Goal: Ask a question

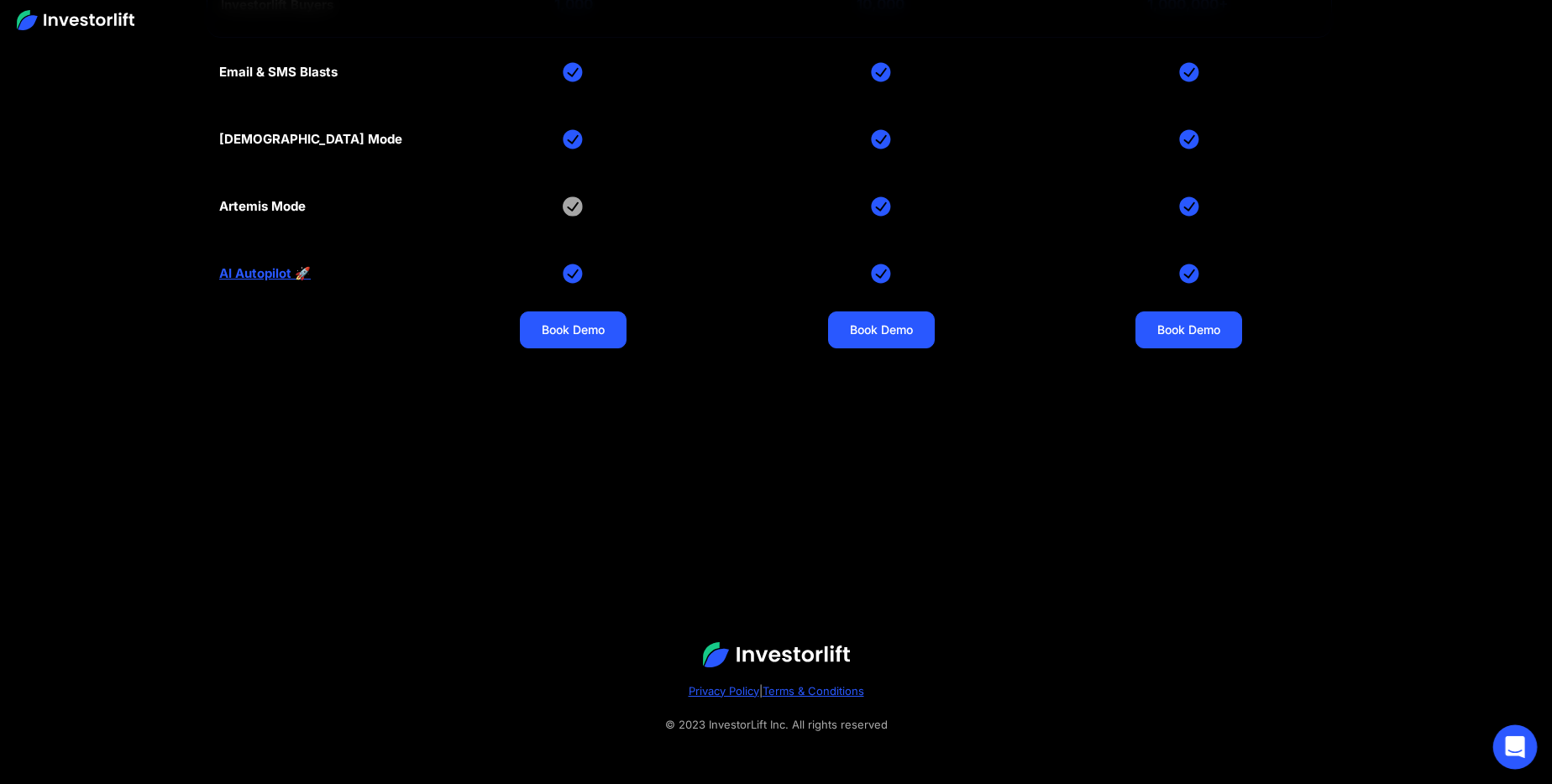
drag, startPoint x: 1521, startPoint y: 745, endPoint x: 1522, endPoint y: 735, distance: 10.0
click at [1521, 745] on icon "Open Intercom Messenger" at bounding box center [1514, 747] width 20 height 22
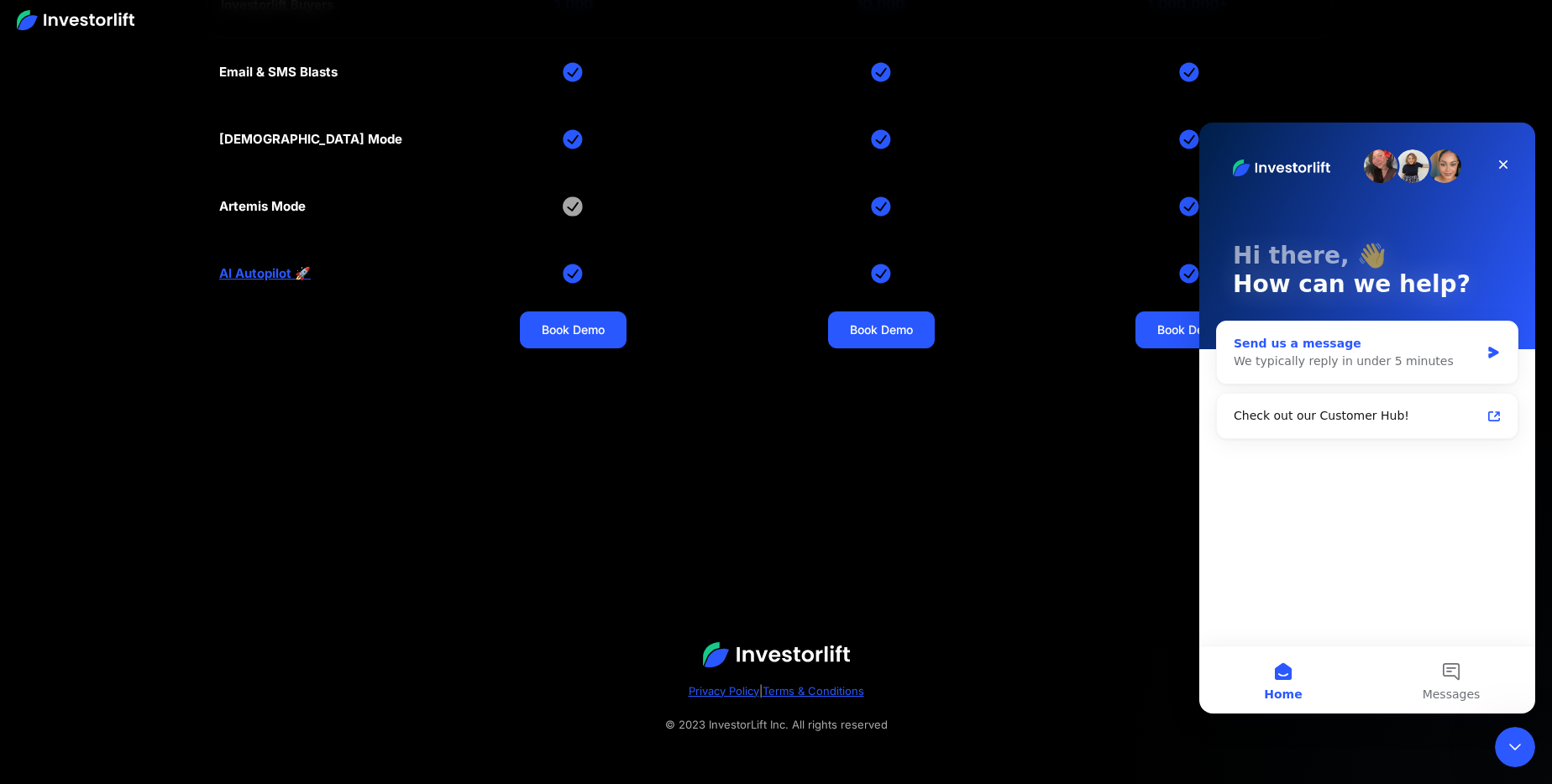
click at [1319, 362] on div "We typically reply in under 5 minutes" at bounding box center [1356, 361] width 246 height 18
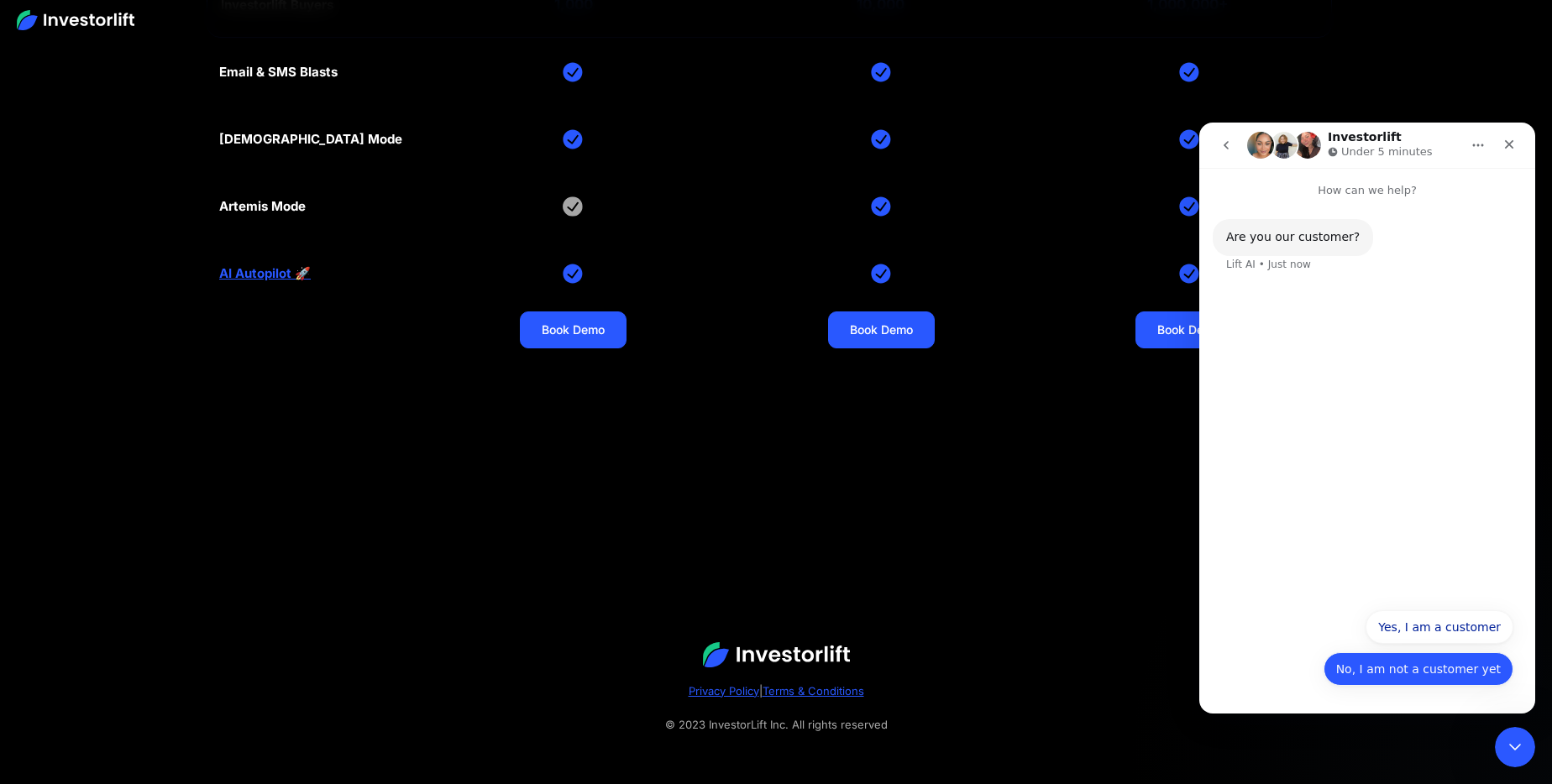
click at [1372, 664] on button "No, I am not a customer yet" at bounding box center [1418, 668] width 190 height 33
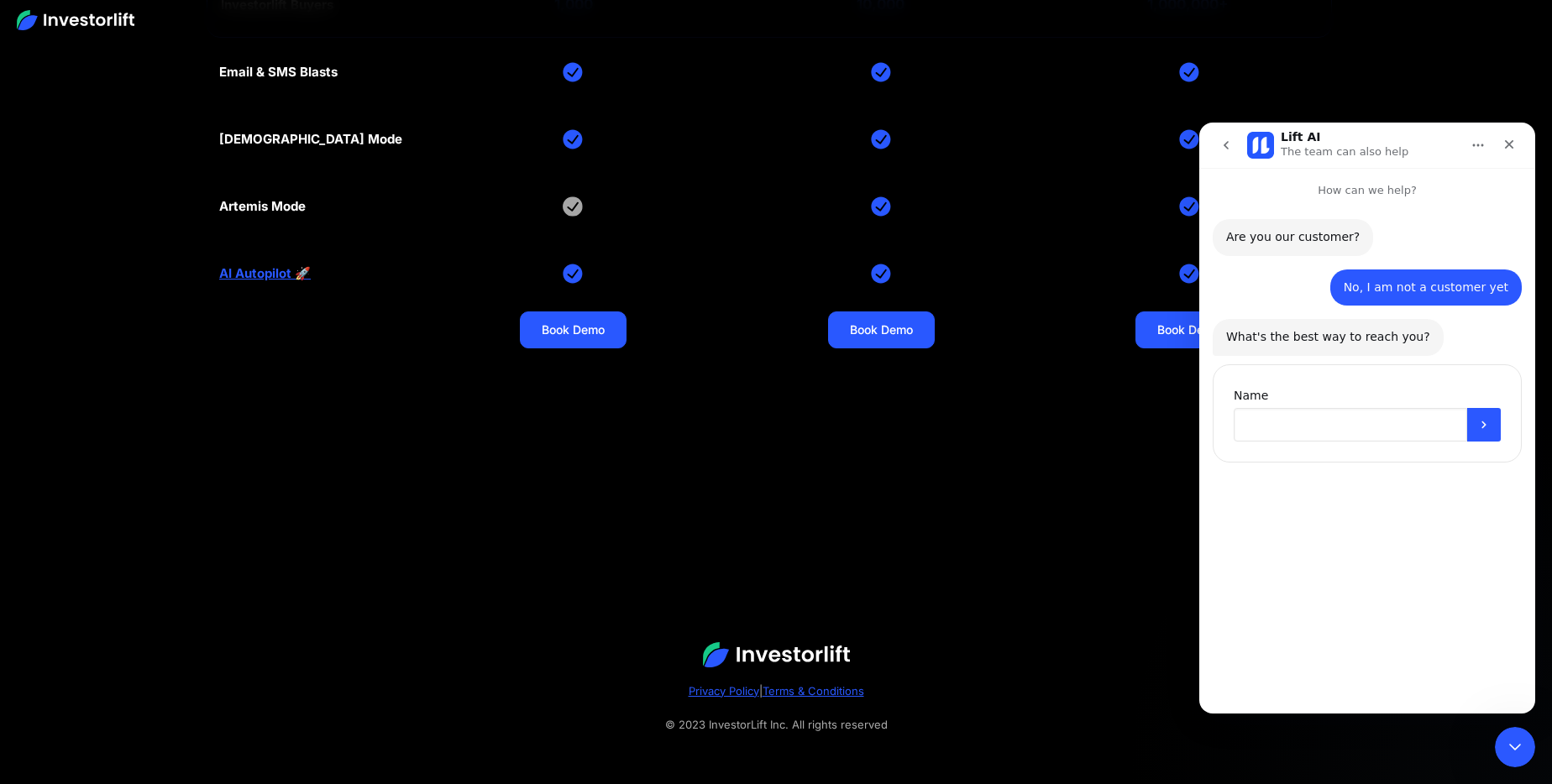
click at [1312, 424] on input "Name" at bounding box center [1350, 425] width 234 height 33
type input "**********"
click at [1478, 431] on icon "Submit" at bounding box center [1484, 425] width 14 height 14
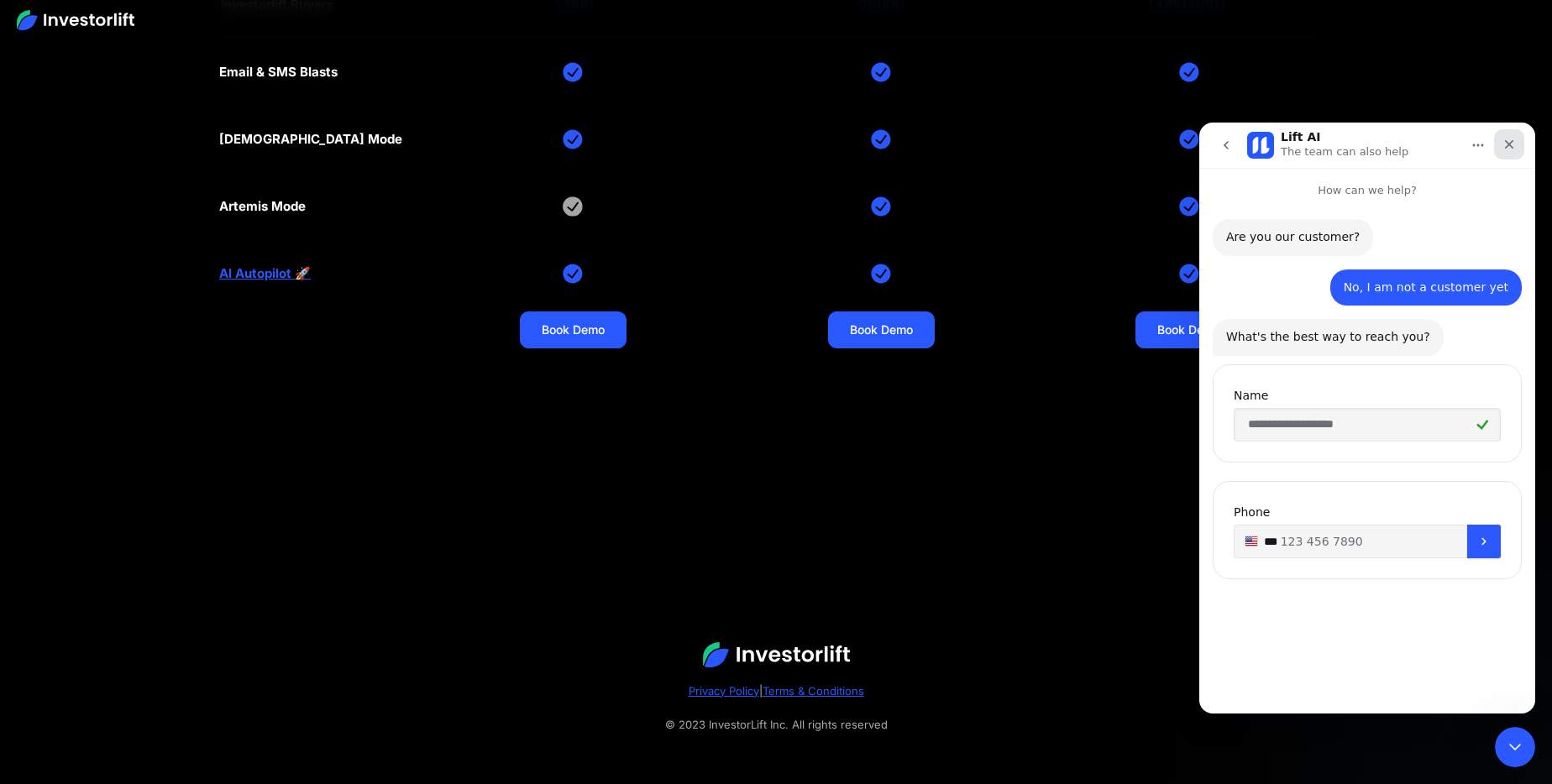
click at [1508, 146] on icon "Close" at bounding box center [1509, 145] width 14 height 14
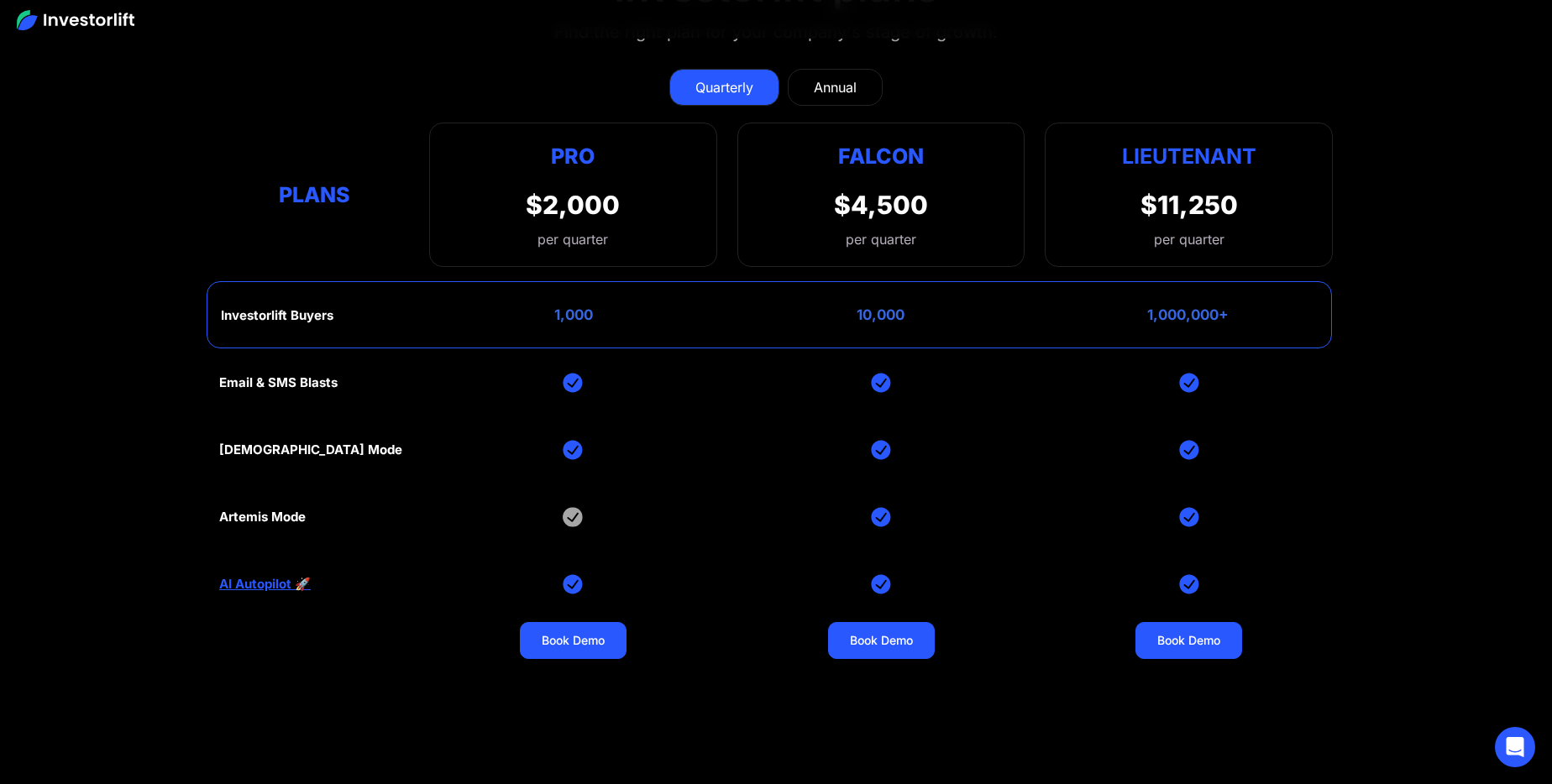
scroll to position [7481, 0]
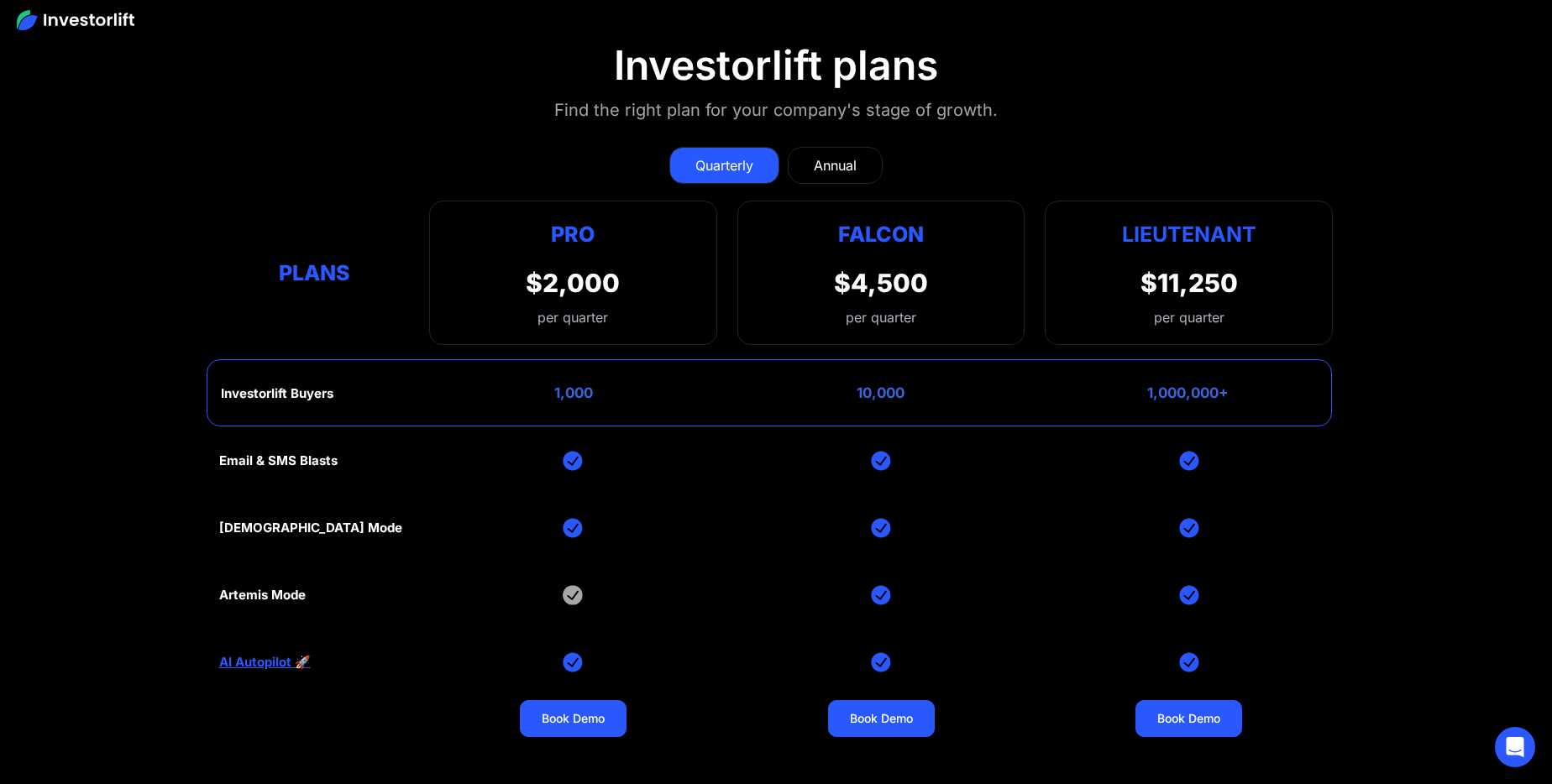
click at [857, 157] on div "Annual" at bounding box center [835, 165] width 43 height 21
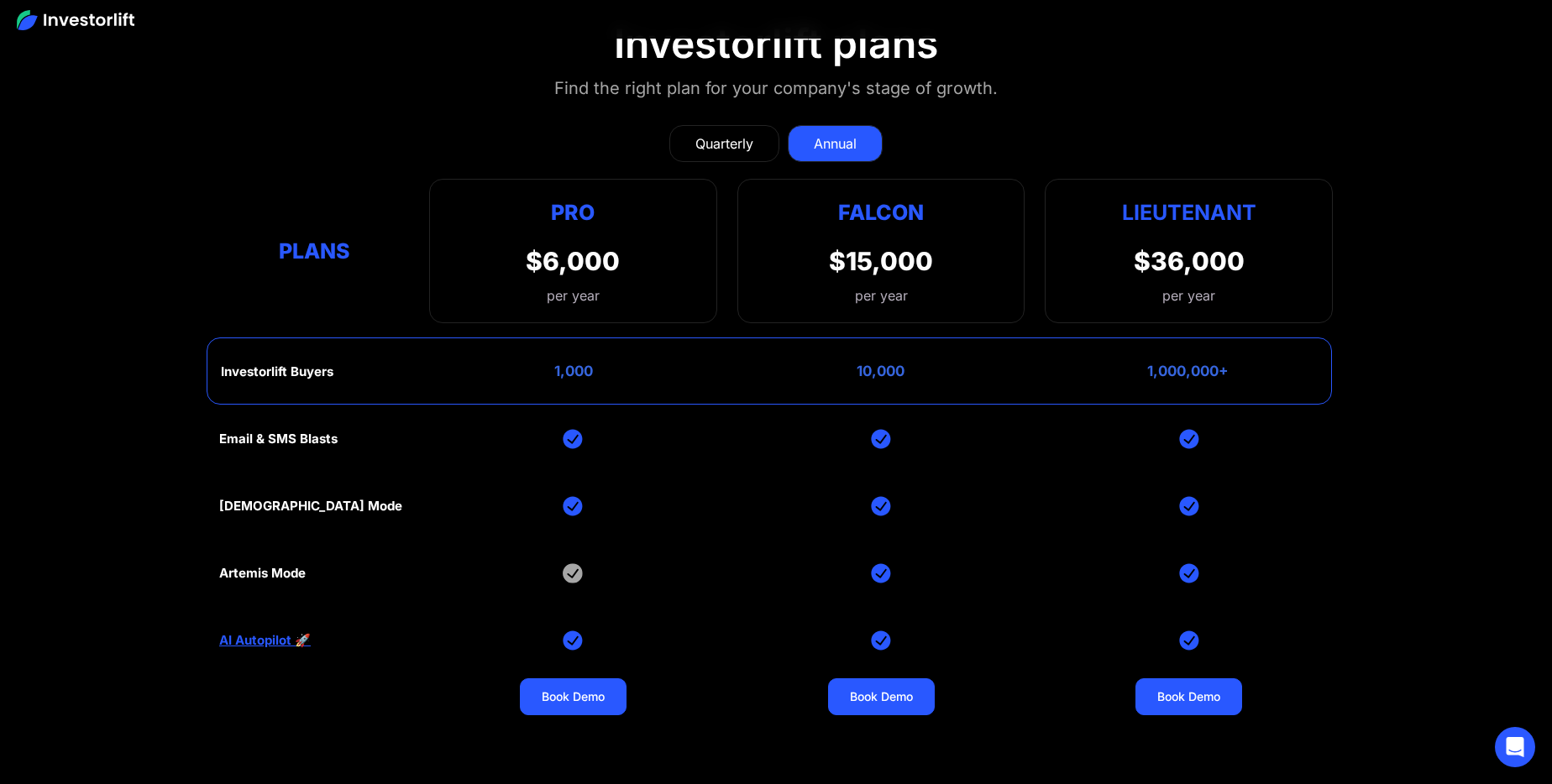
scroll to position [7526, 0]
